Goal: Information Seeking & Learning: Check status

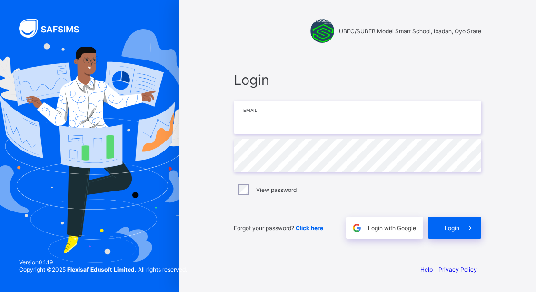
click at [264, 117] on input "email" at bounding box center [357, 116] width 247 height 33
type input "**********"
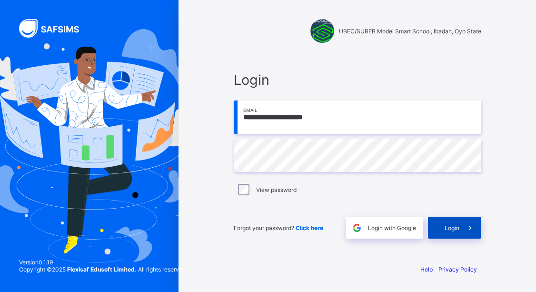
click at [438, 226] on div "Login" at bounding box center [454, 228] width 53 height 22
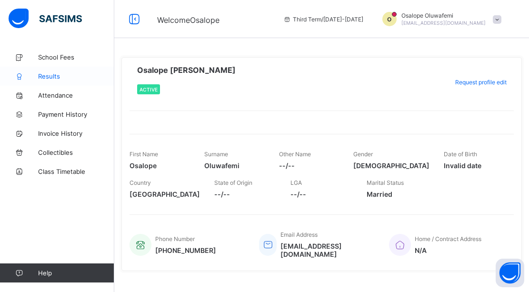
click at [47, 77] on span "Results" at bounding box center [76, 76] width 76 height 8
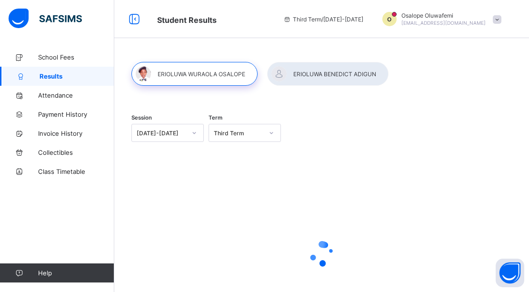
click at [208, 75] on div at bounding box center [194, 74] width 126 height 24
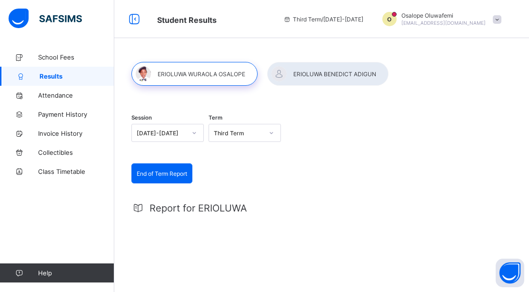
click at [208, 75] on div at bounding box center [194, 74] width 126 height 24
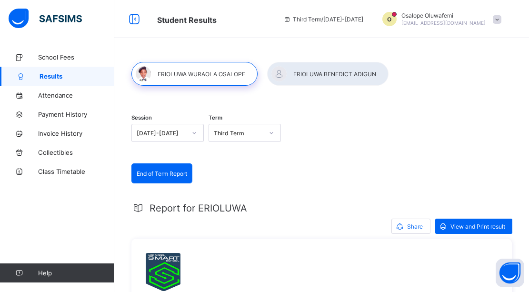
click at [186, 75] on div at bounding box center [194, 74] width 126 height 24
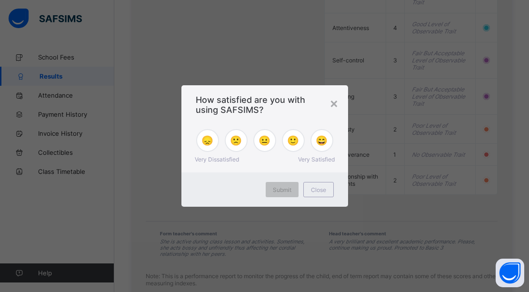
scroll to position [1085, 0]
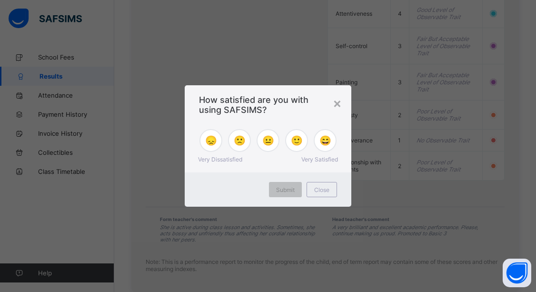
drag, startPoint x: 533, startPoint y: 29, endPoint x: 524, endPoint y: 244, distance: 215.8
click at [327, 189] on span "Close" at bounding box center [321, 189] width 15 height 7
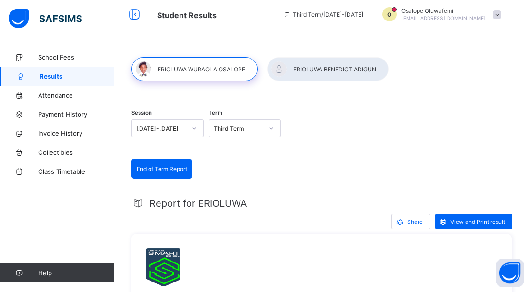
scroll to position [0, 0]
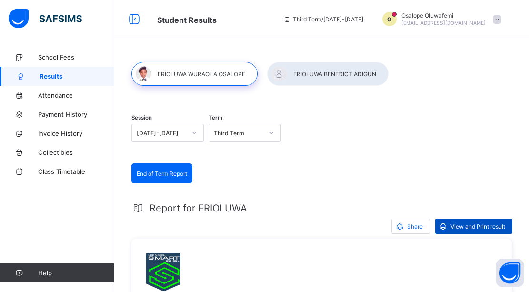
click at [474, 227] on span "View and Print result" at bounding box center [477, 226] width 55 height 7
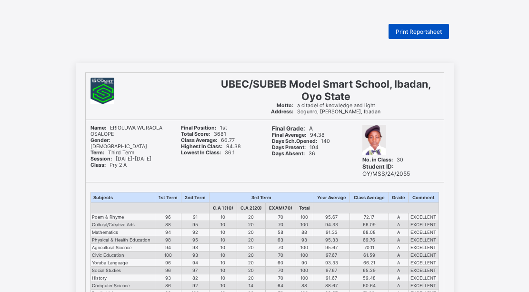
click at [432, 35] on div "Print Reportsheet" at bounding box center [418, 31] width 60 height 15
drag, startPoint x: 432, startPoint y: 35, endPoint x: 444, endPoint y: 258, distance: 223.5
click at [444, 258] on div "Subjects 1st Term 2nd Term 3rd Term Year Average Class Average Grade Comment C.…" at bounding box center [265, 251] width 358 height 139
